Goal: Transaction & Acquisition: Purchase product/service

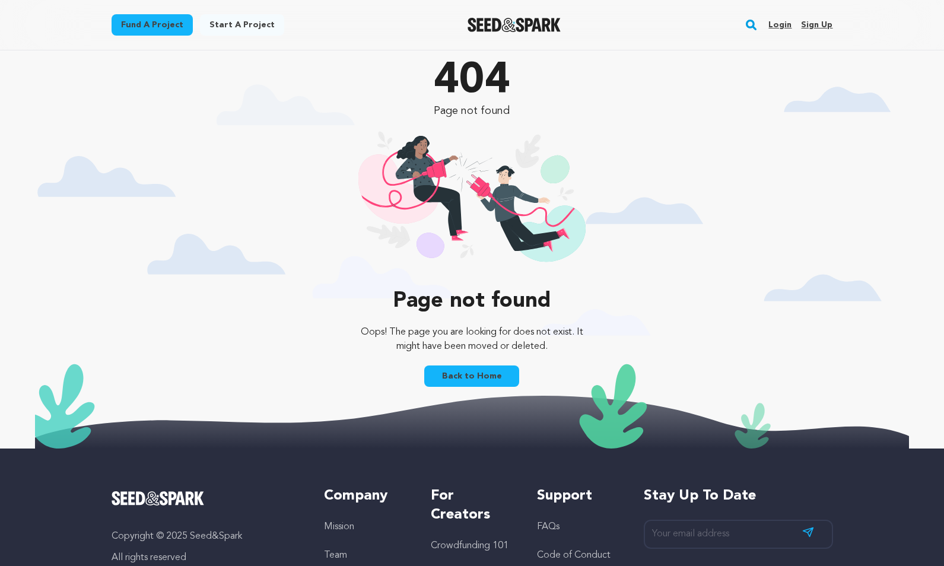
click at [158, 28] on link "Fund a project" at bounding box center [152, 24] width 81 height 21
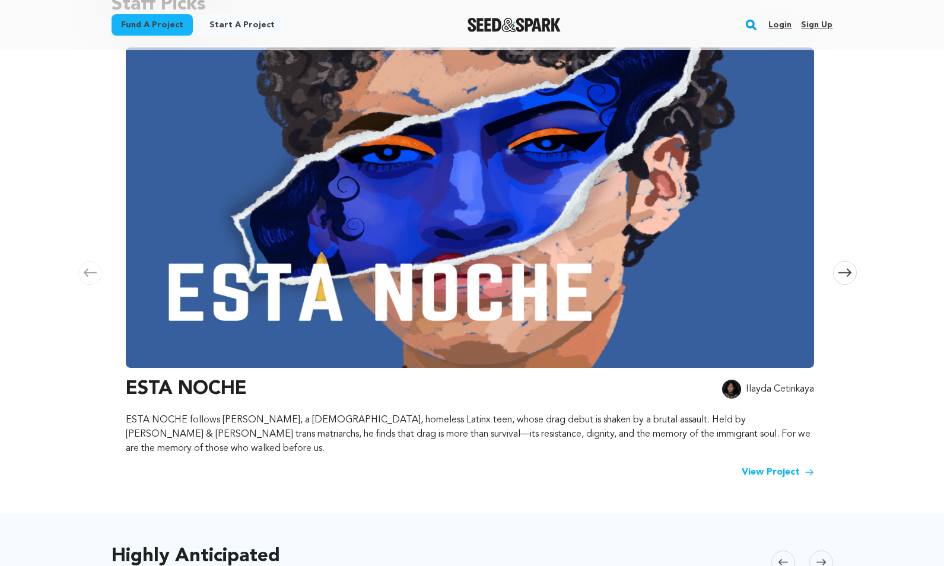
scroll to position [152, 0]
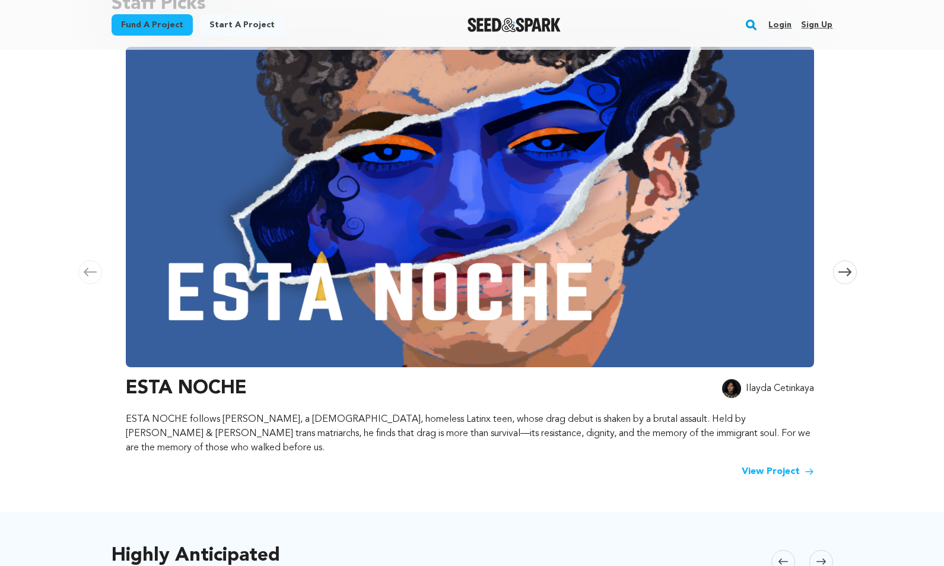
click at [498, 272] on img at bounding box center [470, 207] width 688 height 320
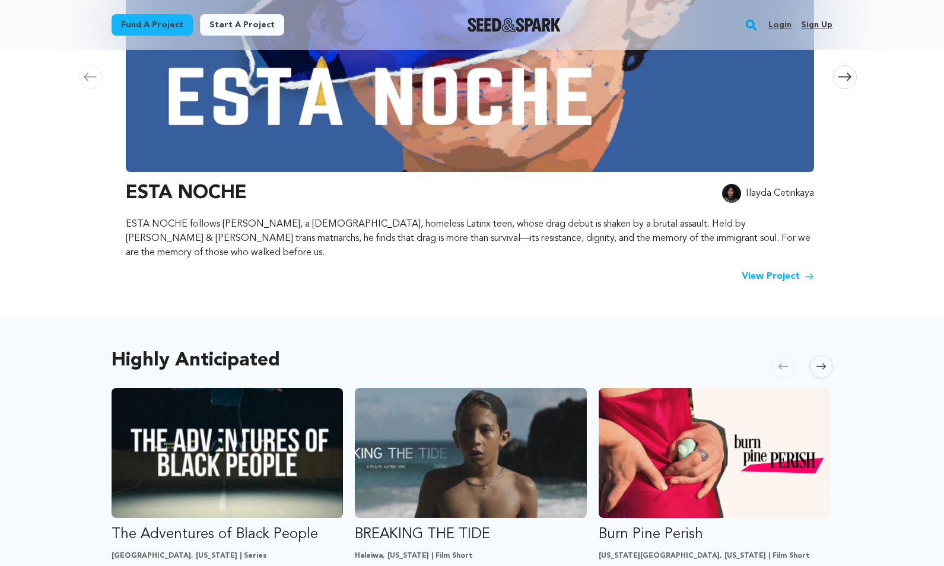
scroll to position [347, 0]
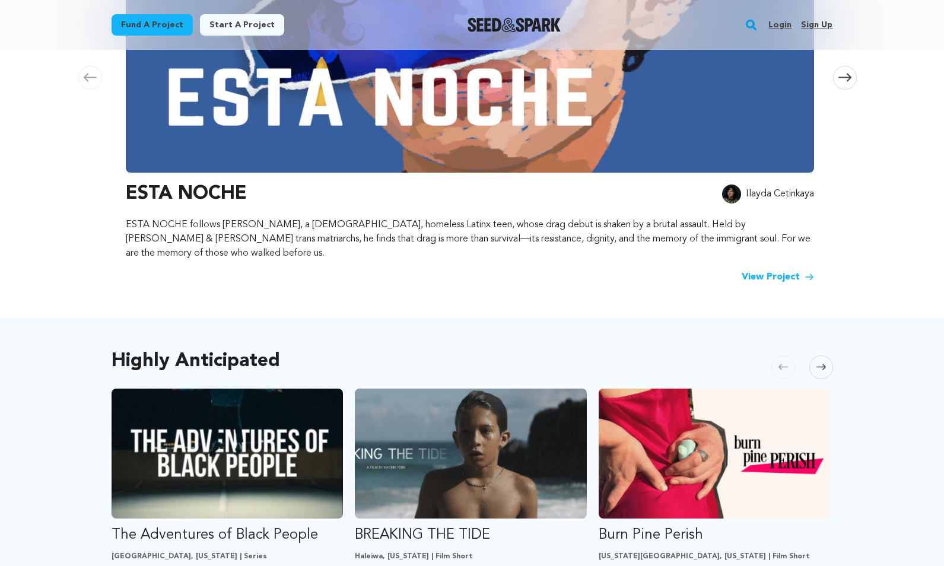
click at [771, 270] on link "View Project" at bounding box center [778, 277] width 72 height 14
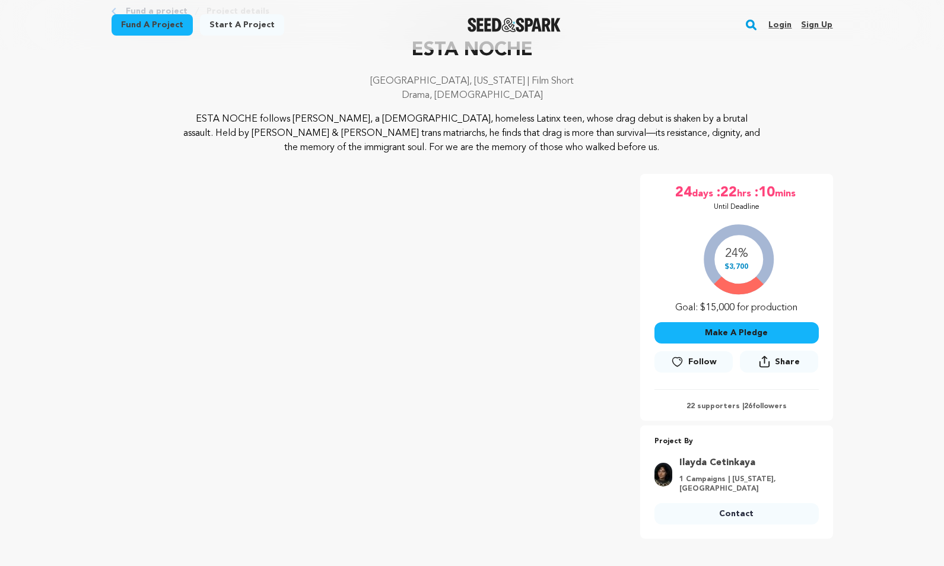
scroll to position [75, 0]
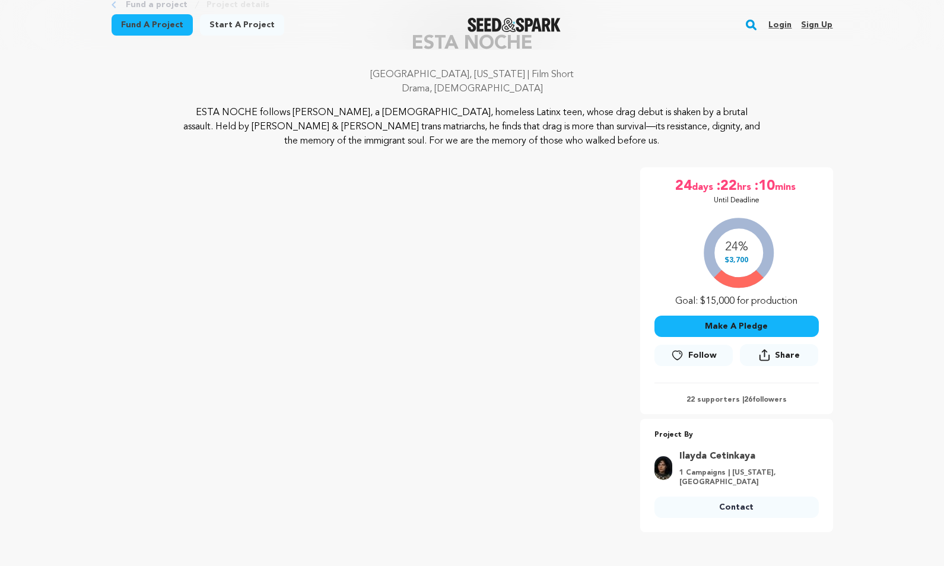
click at [752, 322] on button "Make A Pledge" at bounding box center [736, 326] width 164 height 21
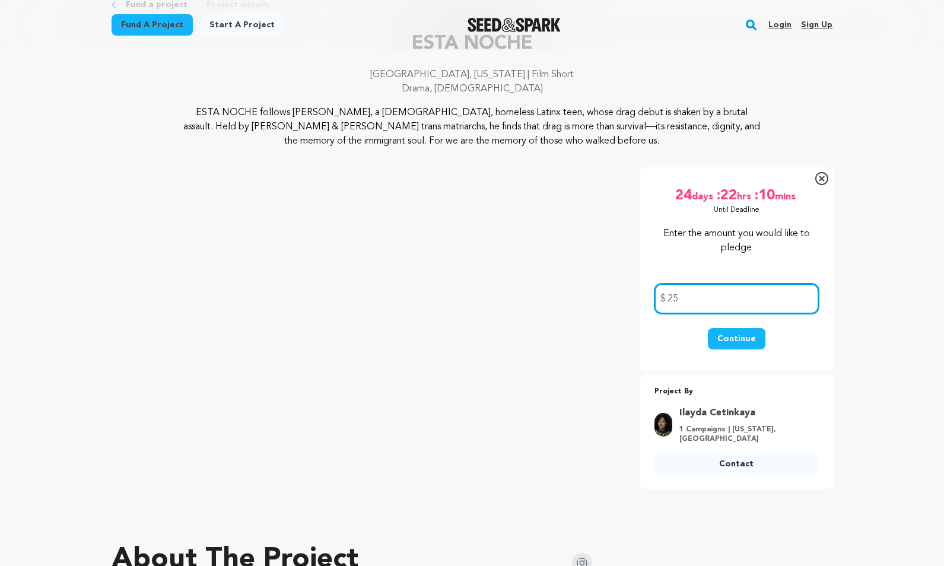
type input "25"
click at [737, 338] on button "Continue" at bounding box center [737, 338] width 58 height 21
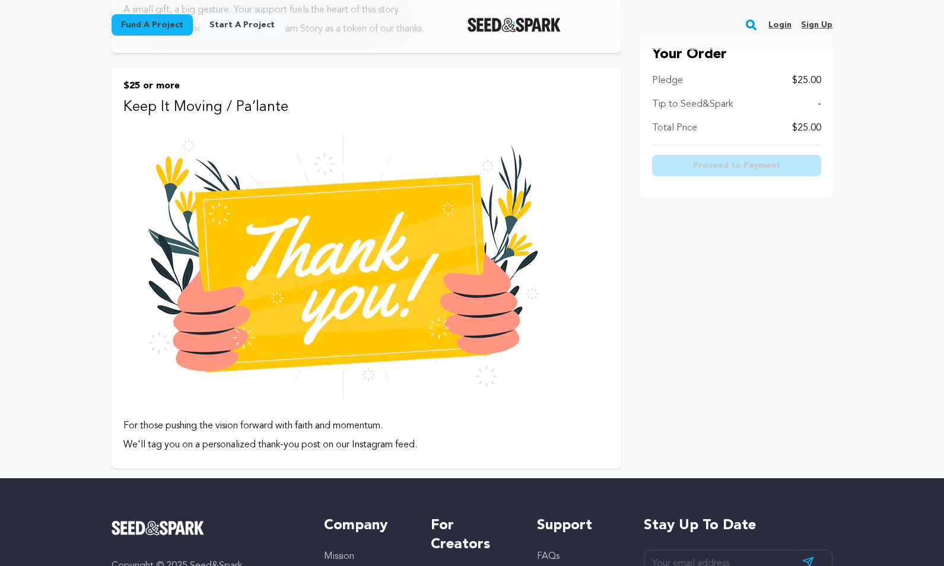
click at [357, 278] on img at bounding box center [342, 268] width 439 height 293
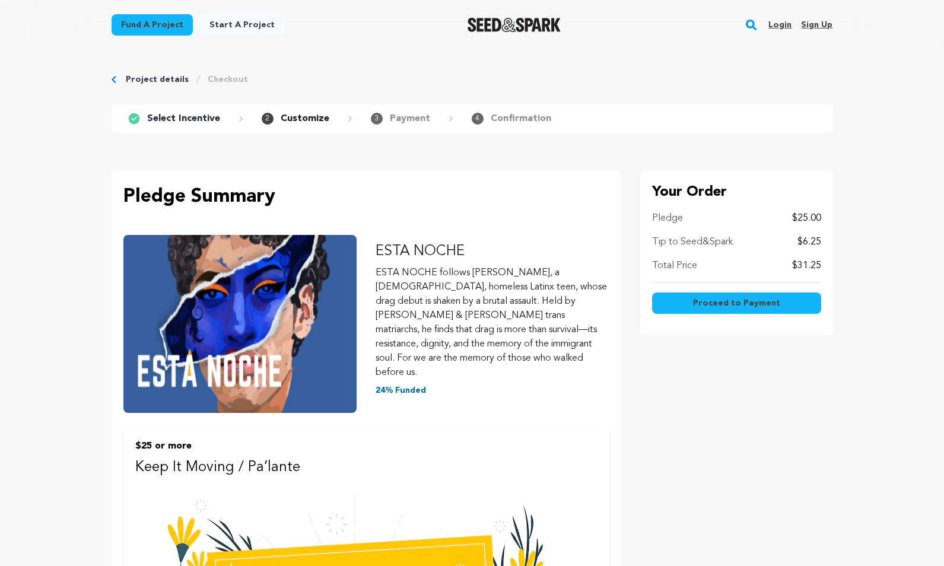
click at [666, 242] on p "Tip to Seed&Spark" at bounding box center [692, 242] width 81 height 14
click at [717, 303] on span "Proceed to Payment" at bounding box center [736, 303] width 87 height 12
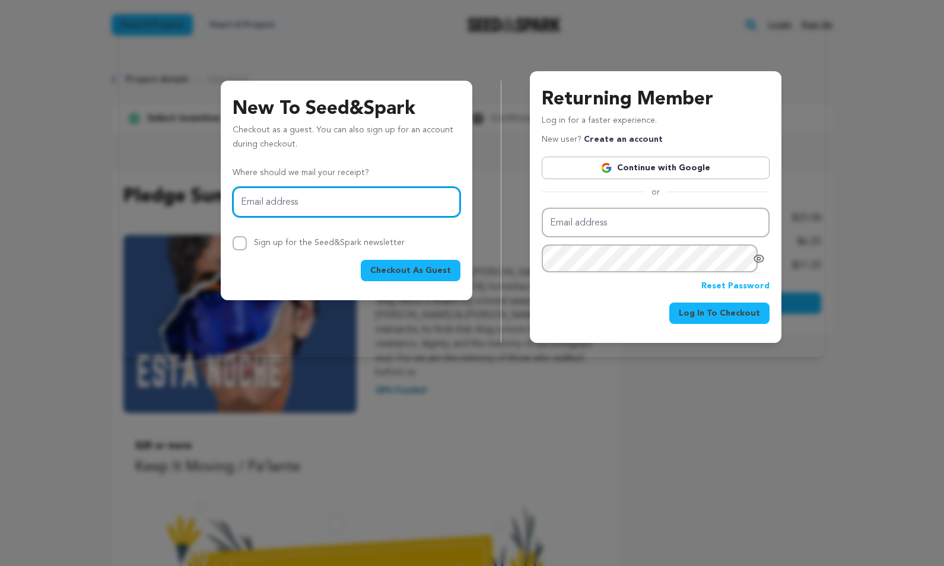
scroll to position [579, 0]
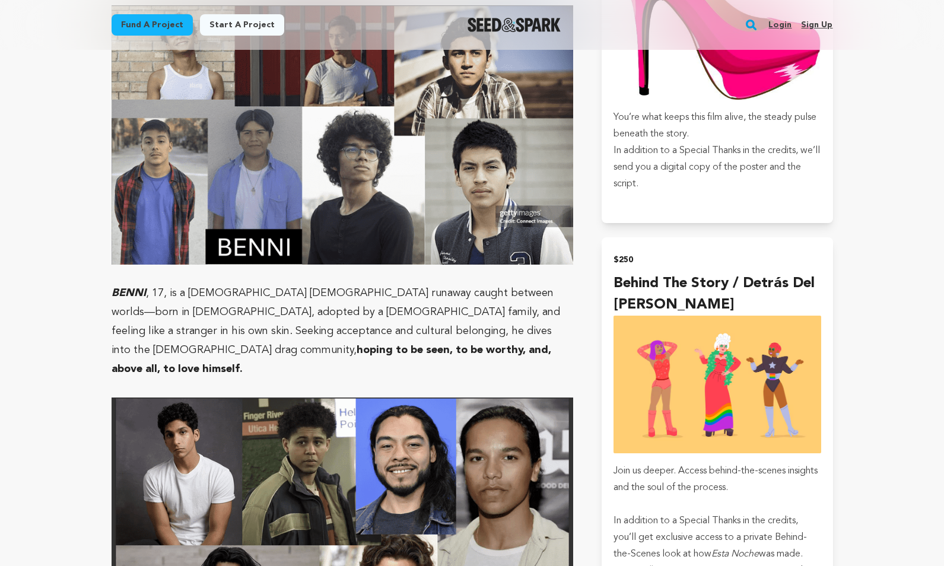
scroll to position [2006, 0]
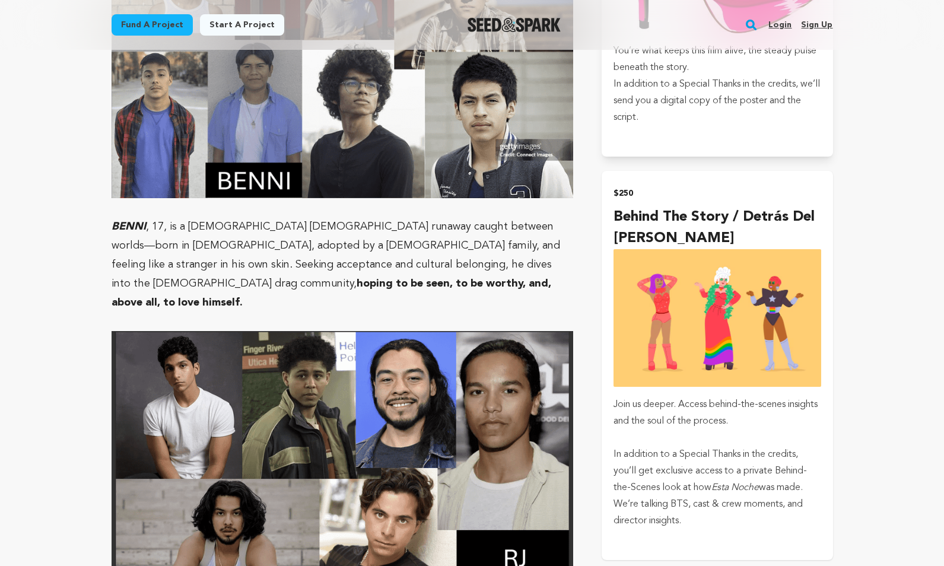
click at [751, 319] on img "submit" at bounding box center [717, 318] width 207 height 138
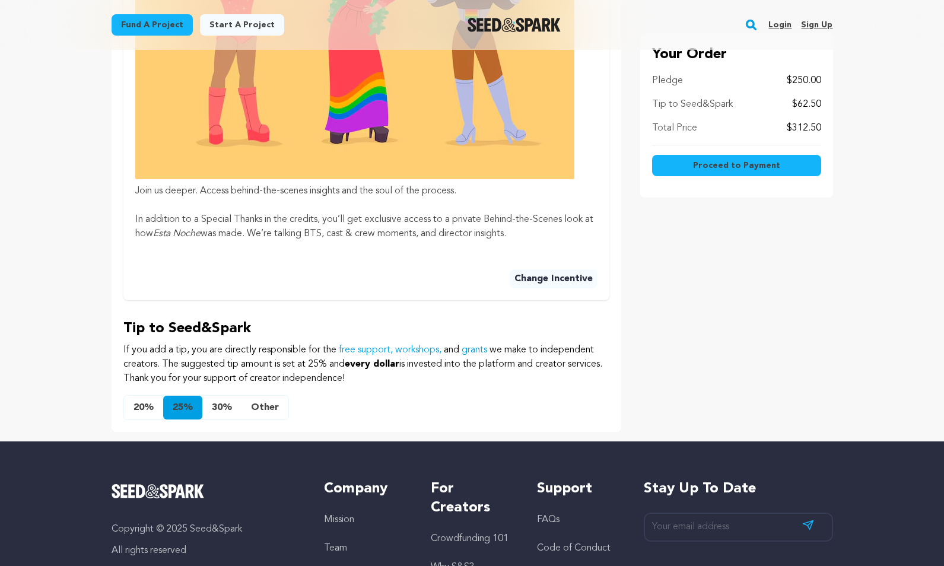
scroll to position [587, 0]
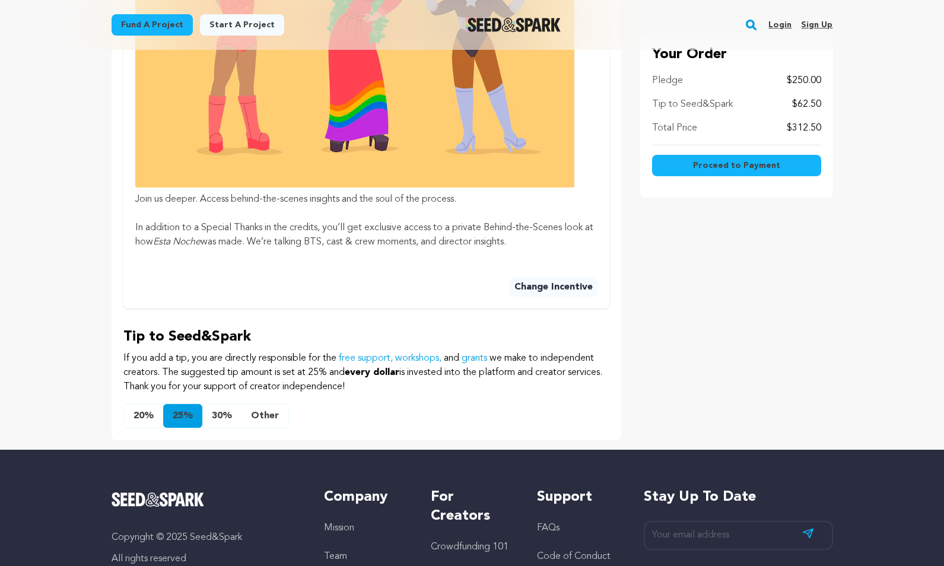
click at [263, 404] on button "Other" at bounding box center [264, 416] width 47 height 24
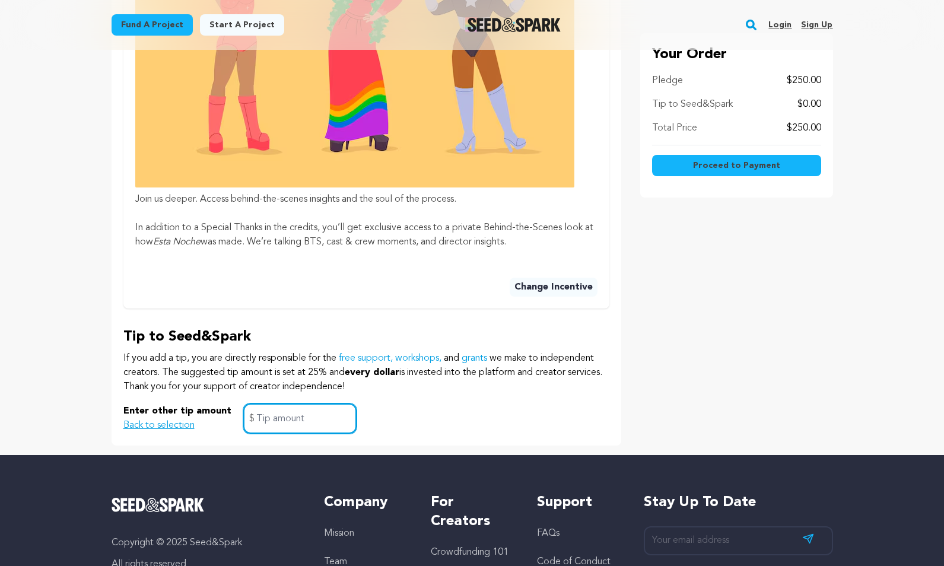
click at [276, 403] on input "text" at bounding box center [299, 418] width 113 height 30
type input "0"
click at [425, 403] on div "Enter other tip amount Back to selection 0 $" at bounding box center [366, 418] width 486 height 30
click at [257, 403] on input "0" at bounding box center [299, 418] width 113 height 30
type input "1"
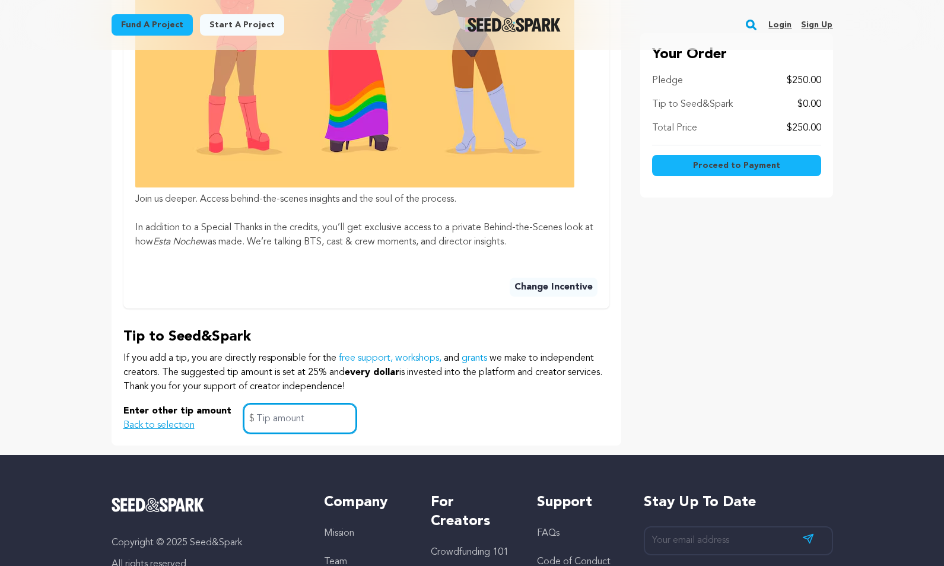
type input "0"
click at [441, 405] on div "Pledge Summary ESTA NOCHE ESTA NOCHE follows [PERSON_NAME], a [DEMOGRAPHIC_DATA…" at bounding box center [367, 15] width 510 height 862
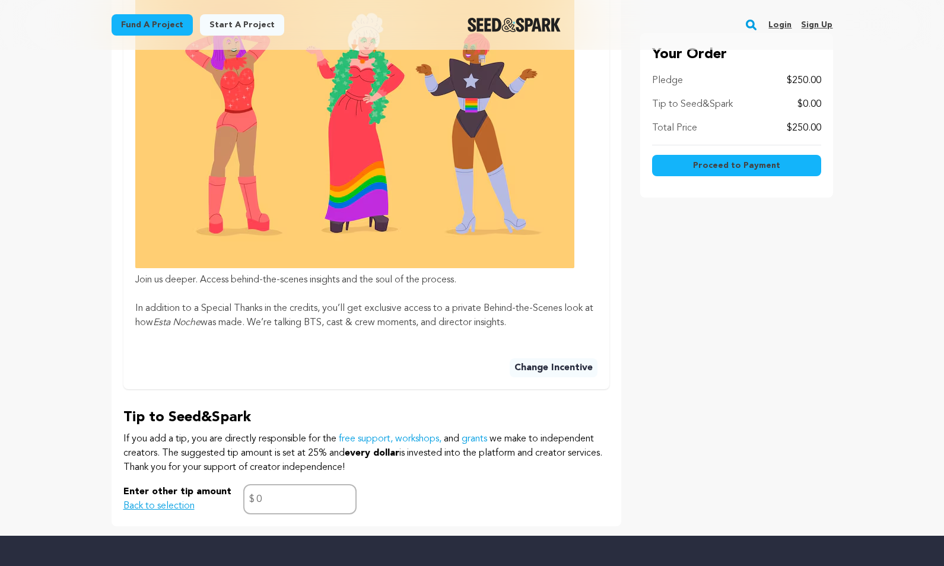
scroll to position [761, 0]
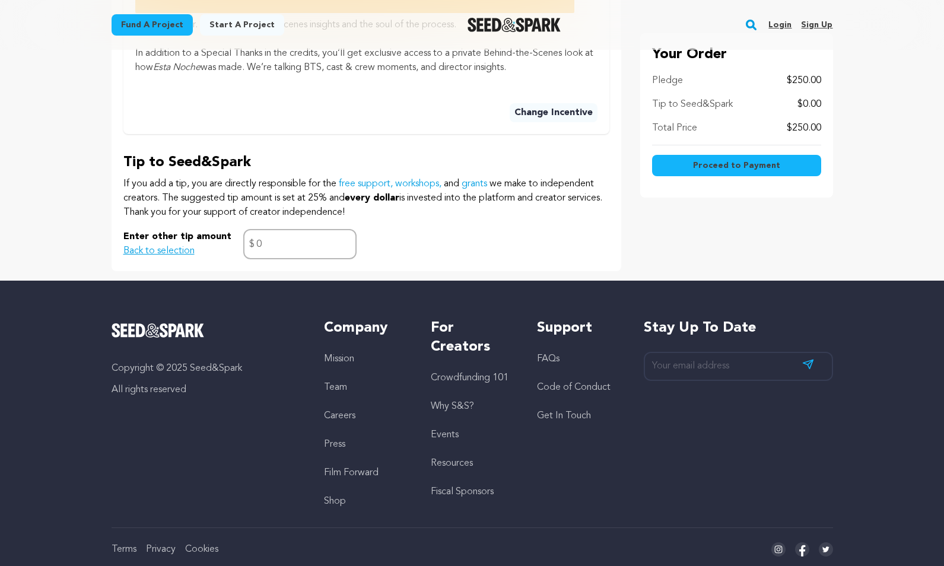
click at [164, 244] on button "Back to selection" at bounding box center [158, 251] width 71 height 14
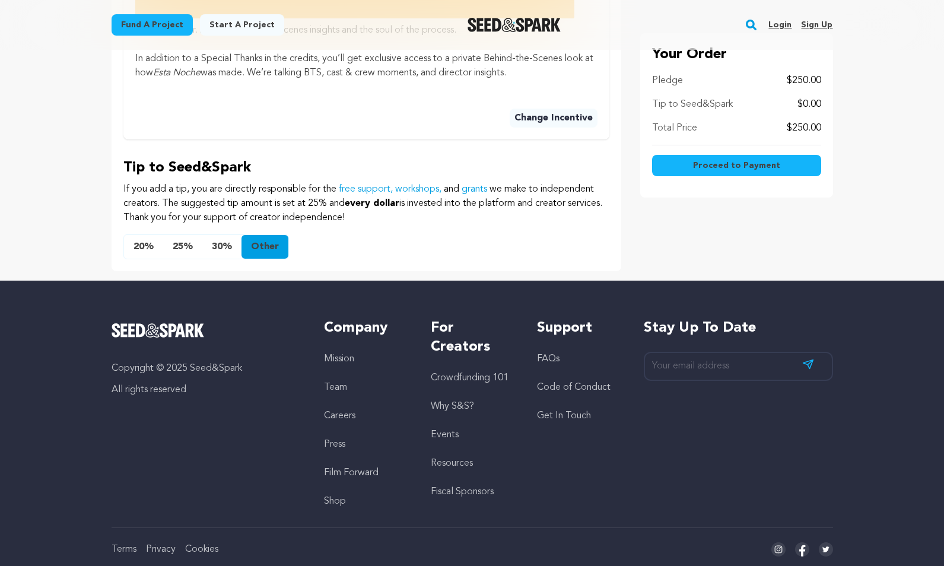
click at [221, 235] on button "30%" at bounding box center [221, 247] width 39 height 24
click at [176, 235] on button "25%" at bounding box center [182, 247] width 39 height 24
click at [136, 235] on button "20%" at bounding box center [143, 247] width 39 height 24
click at [167, 235] on button "25%" at bounding box center [182, 247] width 39 height 24
click at [263, 235] on button "Other" at bounding box center [264, 247] width 47 height 24
